Goal: Task Accomplishment & Management: Use online tool/utility

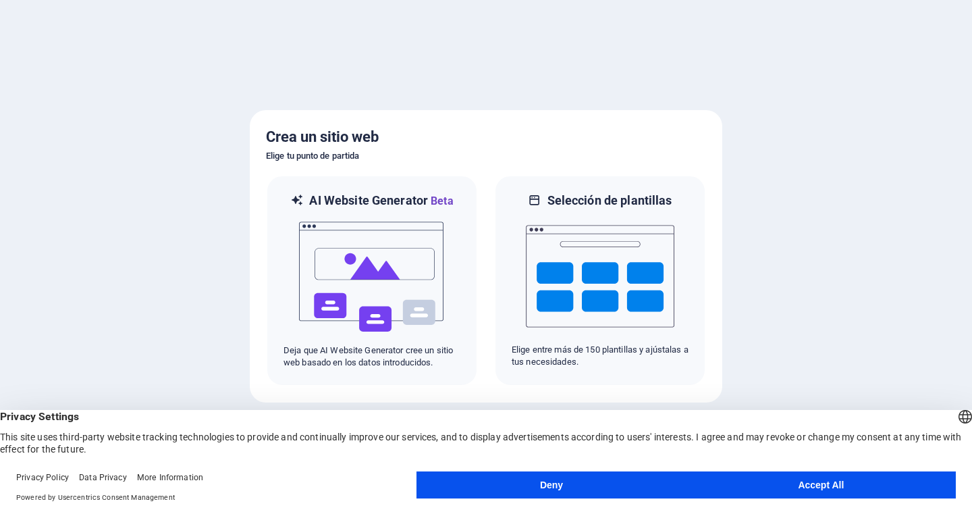
click at [789, 488] on button "Accept All" at bounding box center [820, 484] width 269 height 27
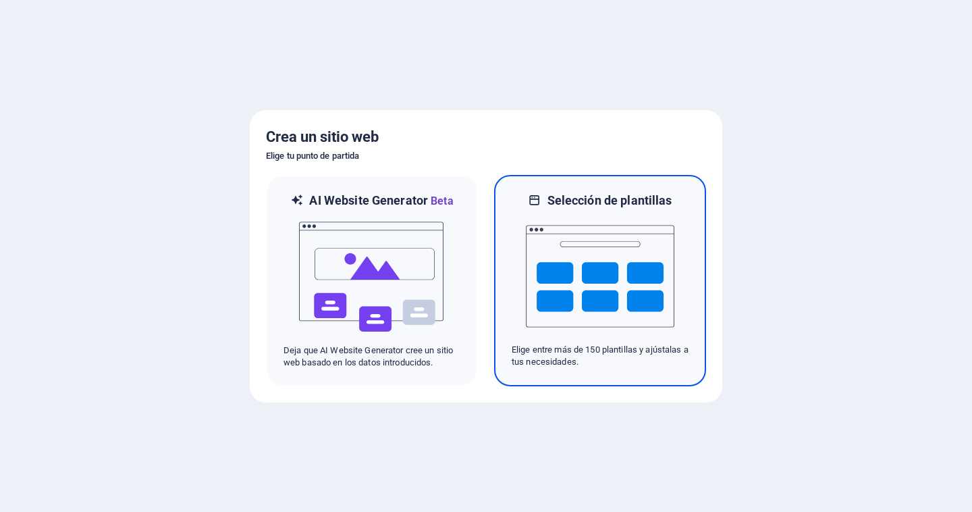
click at [617, 317] on img at bounding box center [600, 276] width 148 height 135
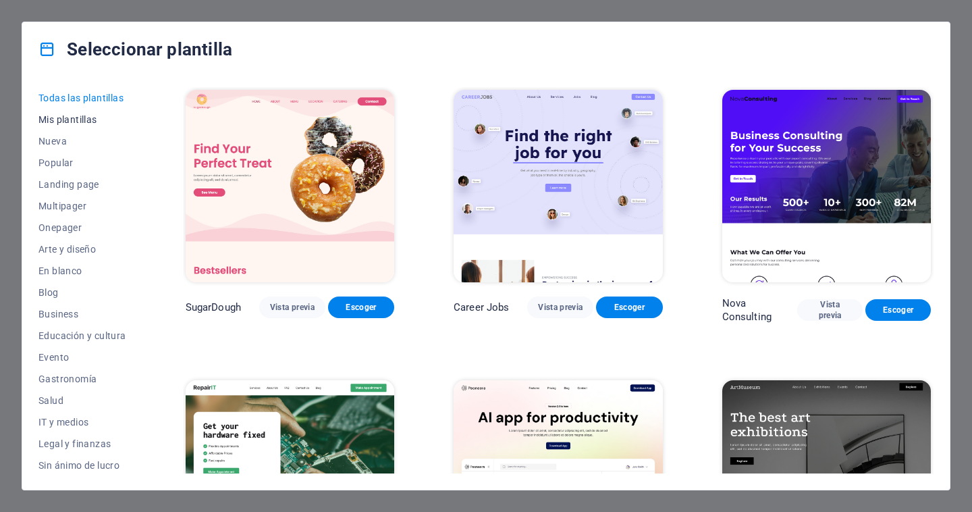
click at [86, 121] on span "Mis plantillas" at bounding box center [82, 119] width 88 height 11
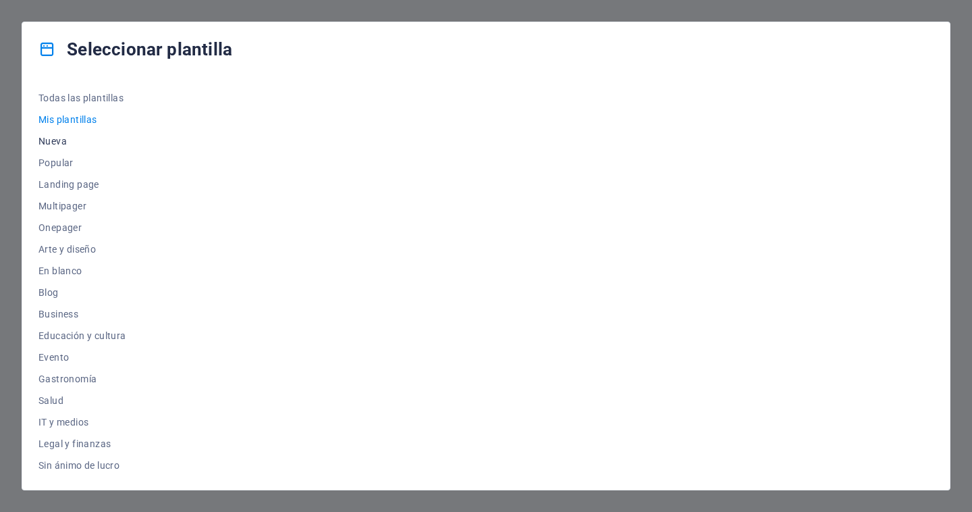
click at [55, 142] on span "Nueva" at bounding box center [82, 141] width 88 height 11
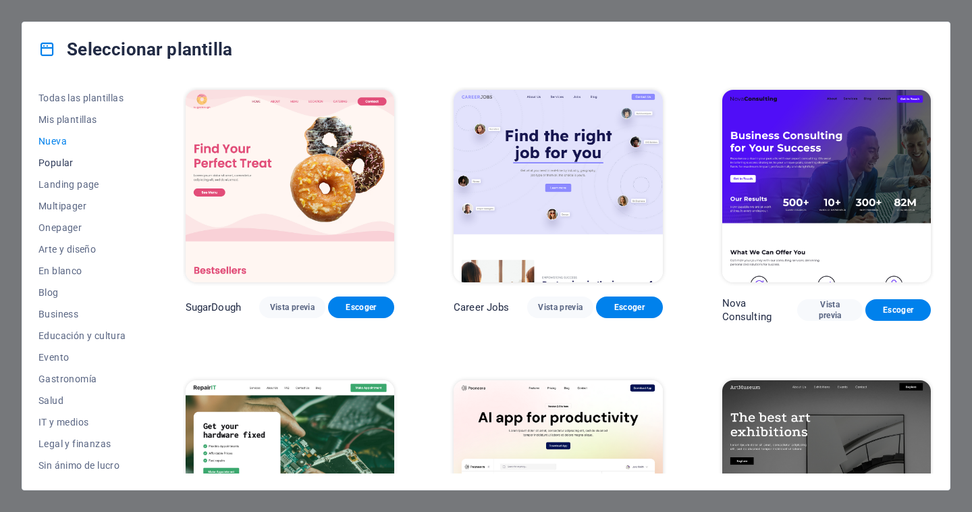
click at [57, 163] on span "Popular" at bounding box center [82, 162] width 88 height 11
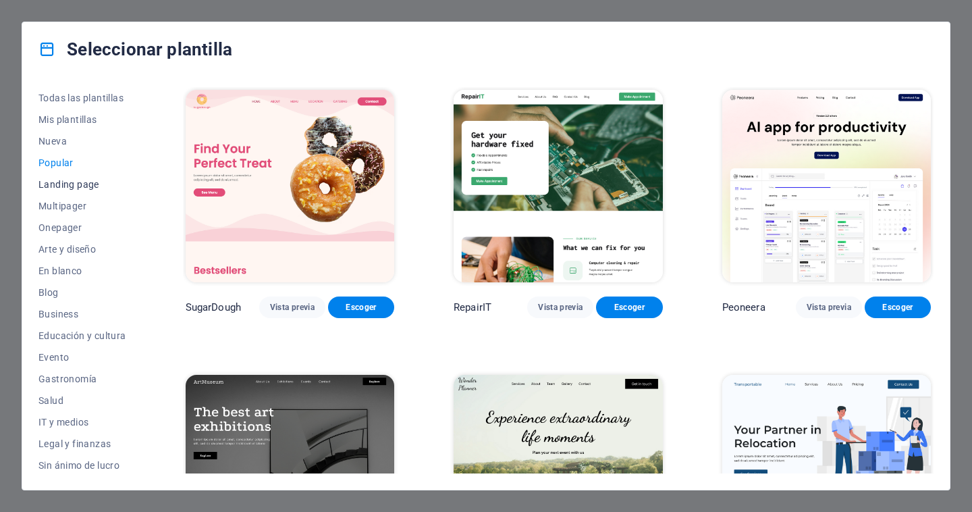
click at [67, 189] on span "Landing page" at bounding box center [82, 184] width 88 height 11
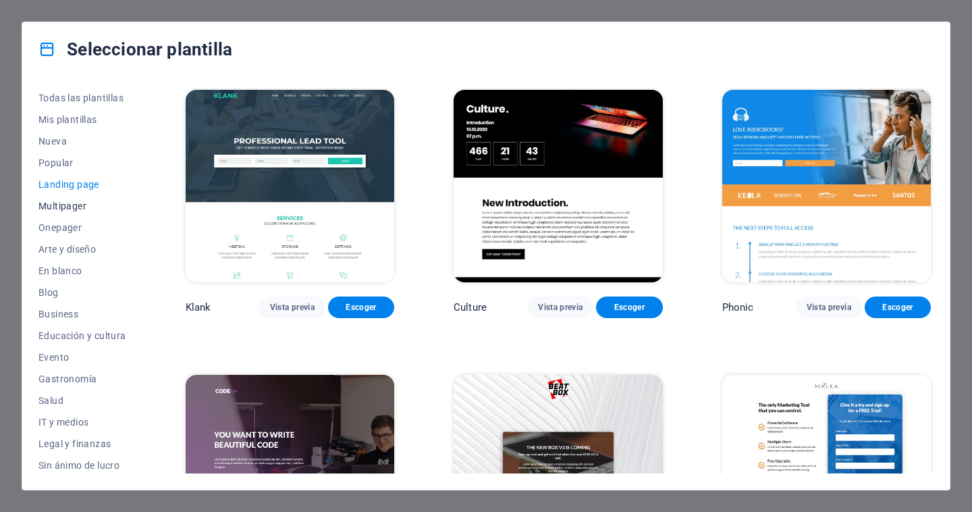
click at [67, 213] on button "Multipager" at bounding box center [82, 206] width 88 height 22
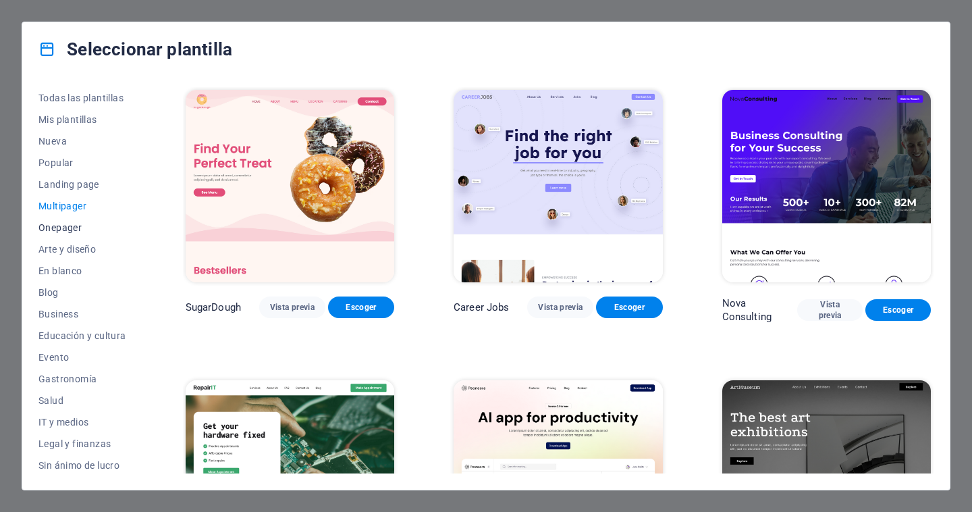
click at [70, 228] on span "Onepager" at bounding box center [82, 227] width 88 height 11
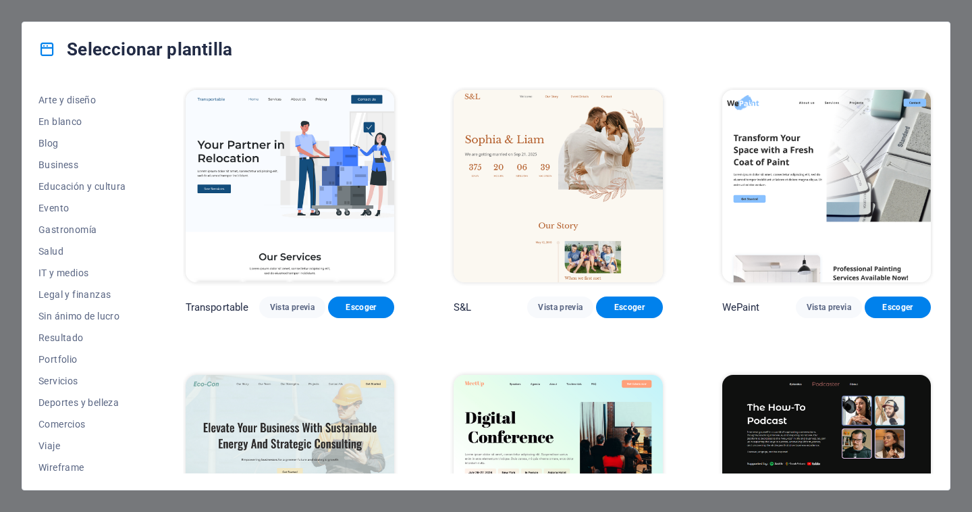
scroll to position [154, 0]
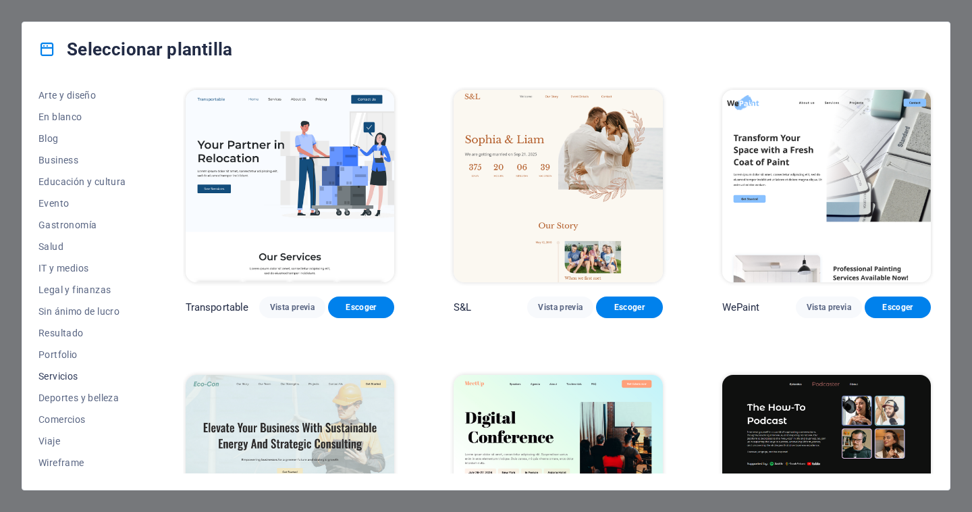
click at [63, 379] on span "Servicios" at bounding box center [82, 376] width 88 height 11
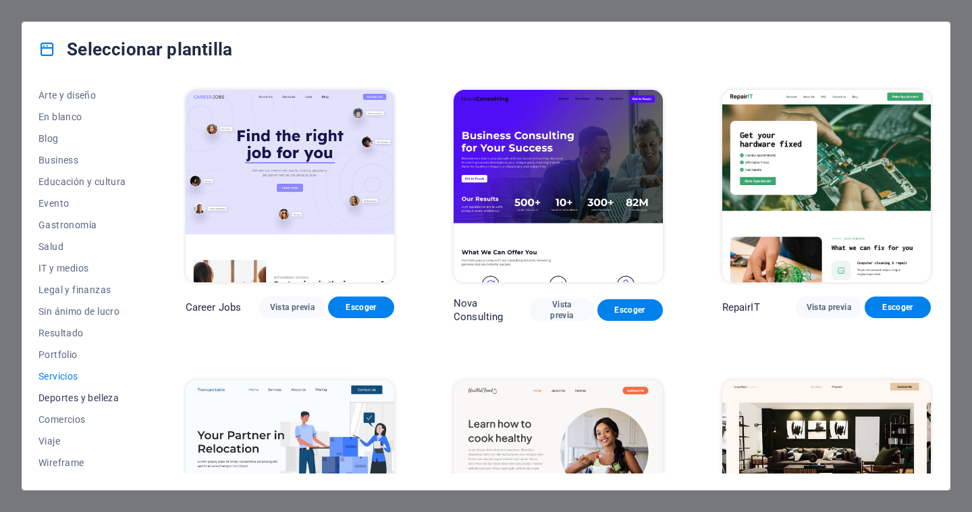
click at [66, 392] on span "Deportes y belleza" at bounding box center [82, 397] width 88 height 11
